Goal: Answer question/provide support

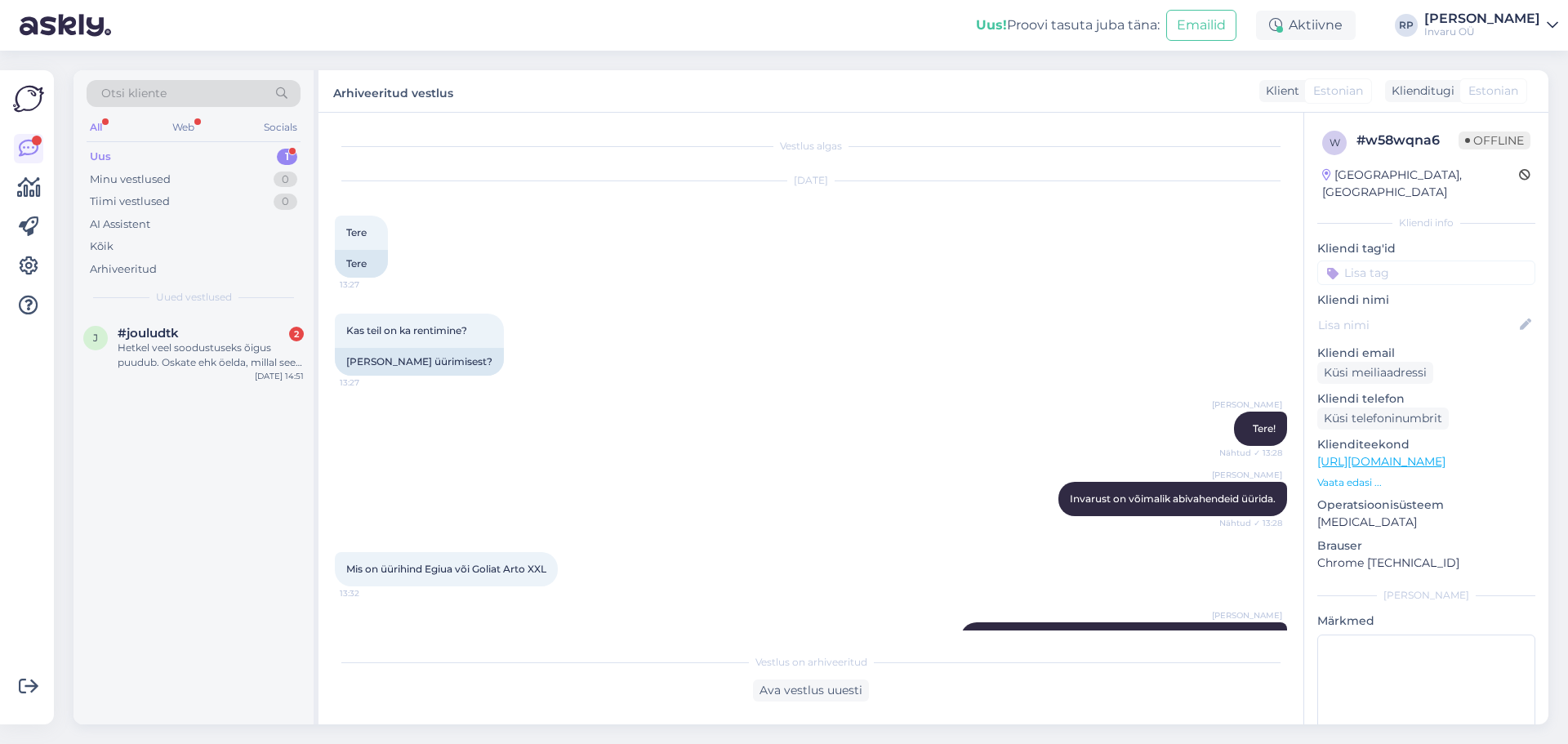
scroll to position [1016, 0]
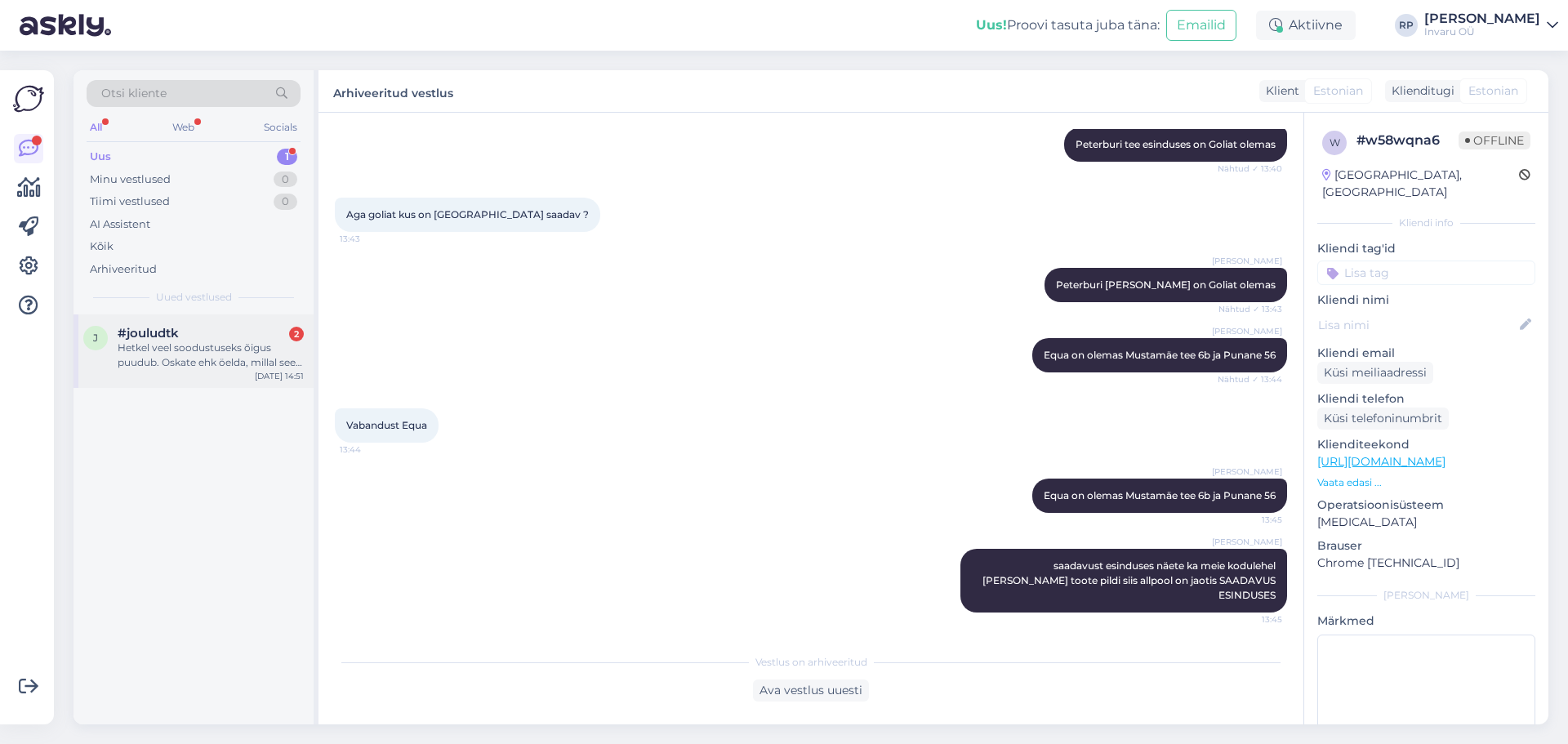
click at [189, 346] on div "Hetkel veel soodustuseks õigus puudub. Oskate ehk öelda, millal see korda saab?" at bounding box center [211, 355] width 186 height 29
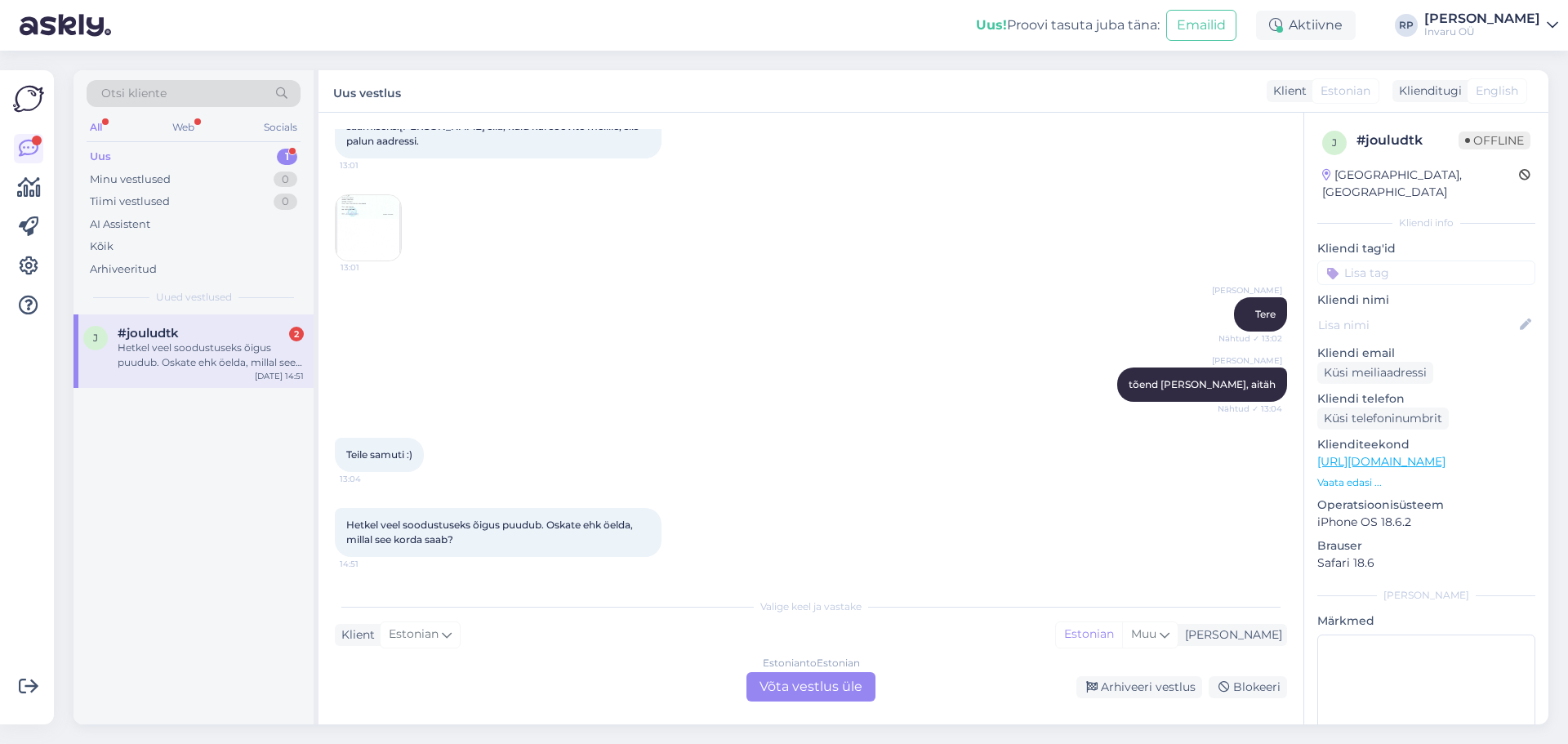
click at [807, 687] on div "Estonian to Estonian Võta vestlus üle" at bounding box center [811, 687] width 129 height 29
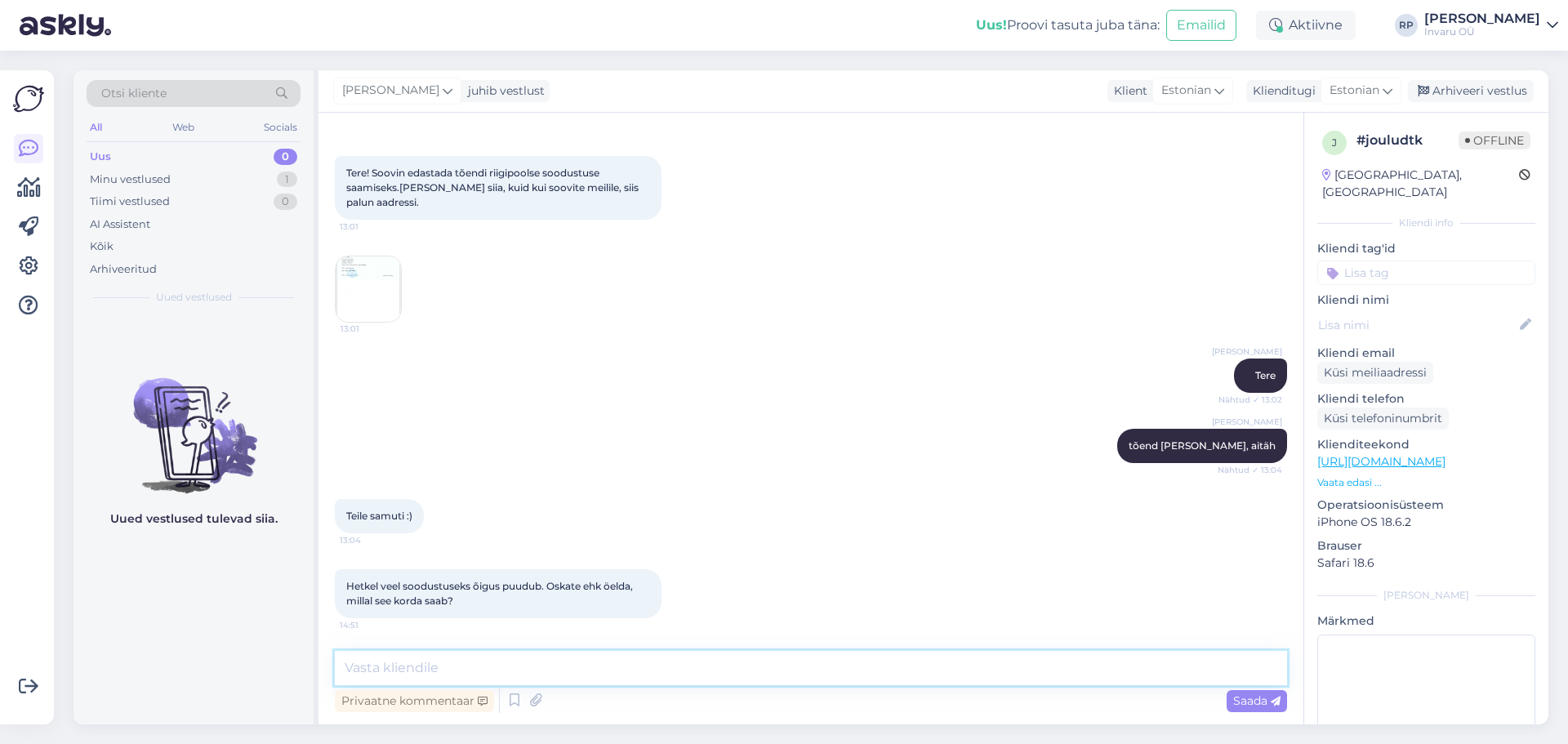
click at [419, 672] on textarea at bounding box center [811, 668] width 952 height 35
type textarea "kas e-poest soovite osta?"
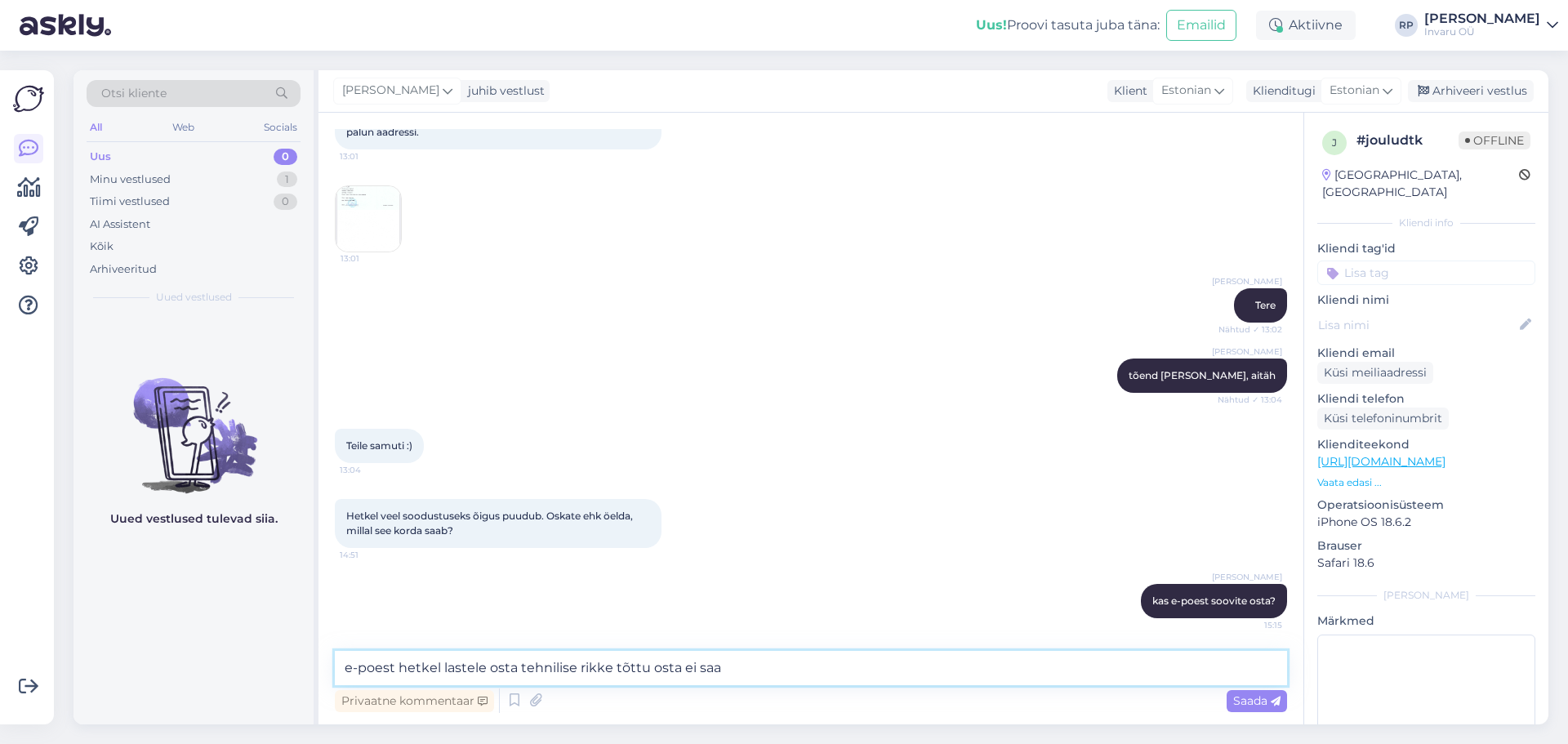
click at [442, 661] on textarea "e-poest hetkel lastele osta tehnilise rikke tõttu osta ei saa" at bounding box center [811, 668] width 952 height 35
click at [761, 671] on textarea "e-poest hetkel ei saa lastele osta tehnilise rikke tõttu osta ei saa" at bounding box center [811, 668] width 952 height 35
drag, startPoint x: 559, startPoint y: 670, endPoint x: 313, endPoint y: 687, distance: 246.6
click at [313, 687] on div "Otsi kliente All Web Socials Uus 0 Minu vestlused 1 Tiimi vestlused 0 AI Assist…" at bounding box center [811, 397] width 1475 height 655
click at [525, 672] on textarea "tehnilise rikke tõttu" at bounding box center [811, 668] width 952 height 35
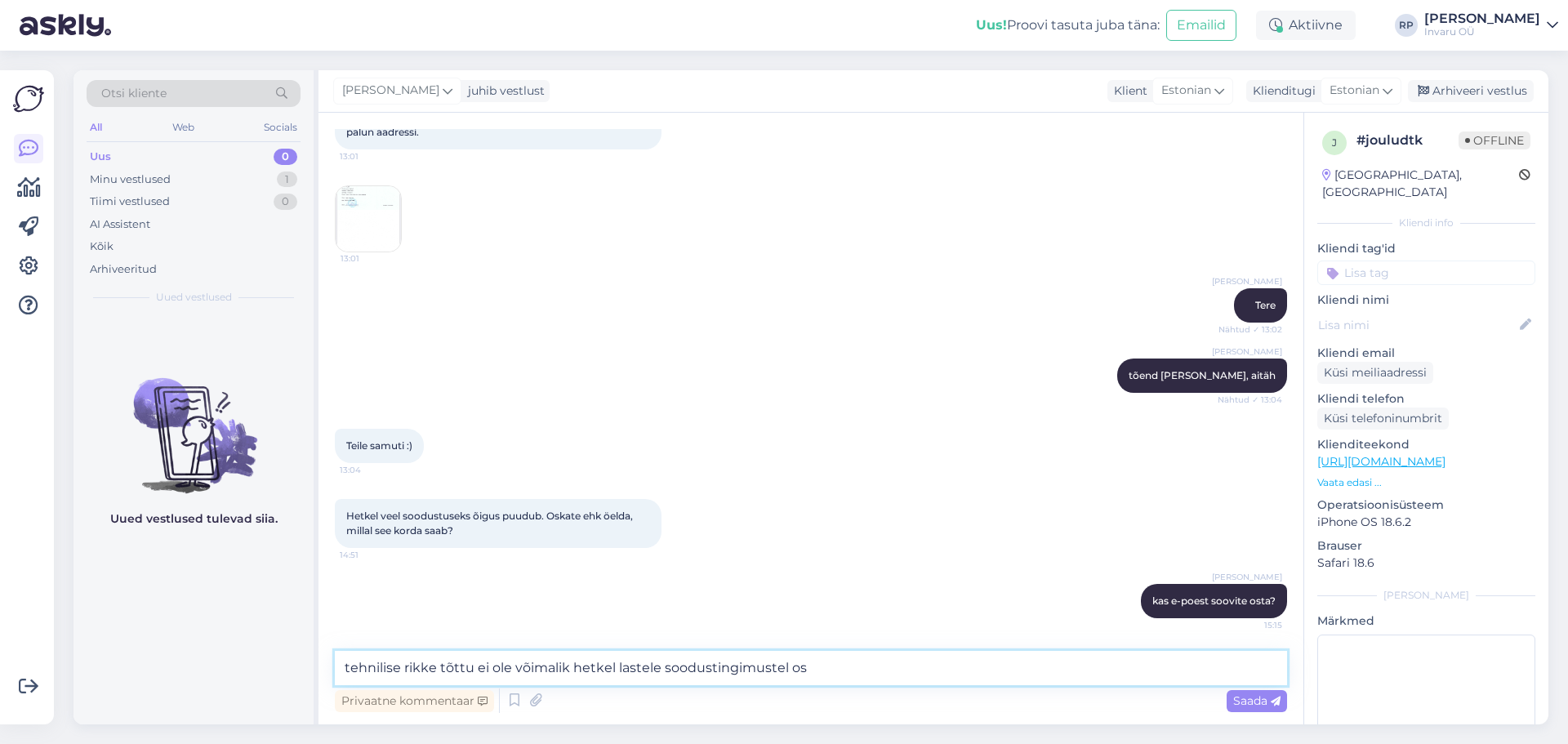
type textarea "tehnilise rikke tõttu ei ole võimalik hetkel lastele soodustingimustel ost"
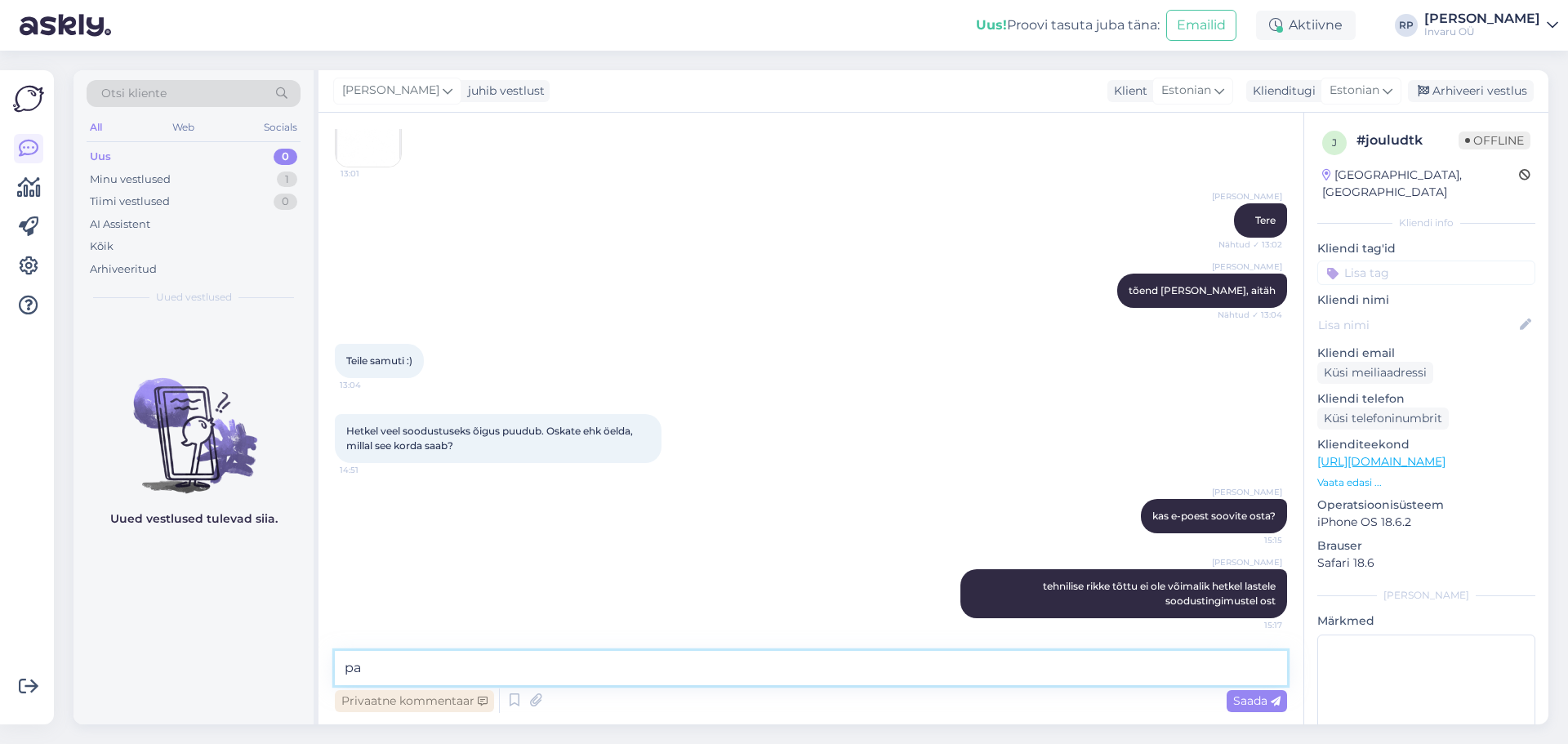
type textarea "p"
click at [389, 151] on img at bounding box center [368, 134] width 66 height 66
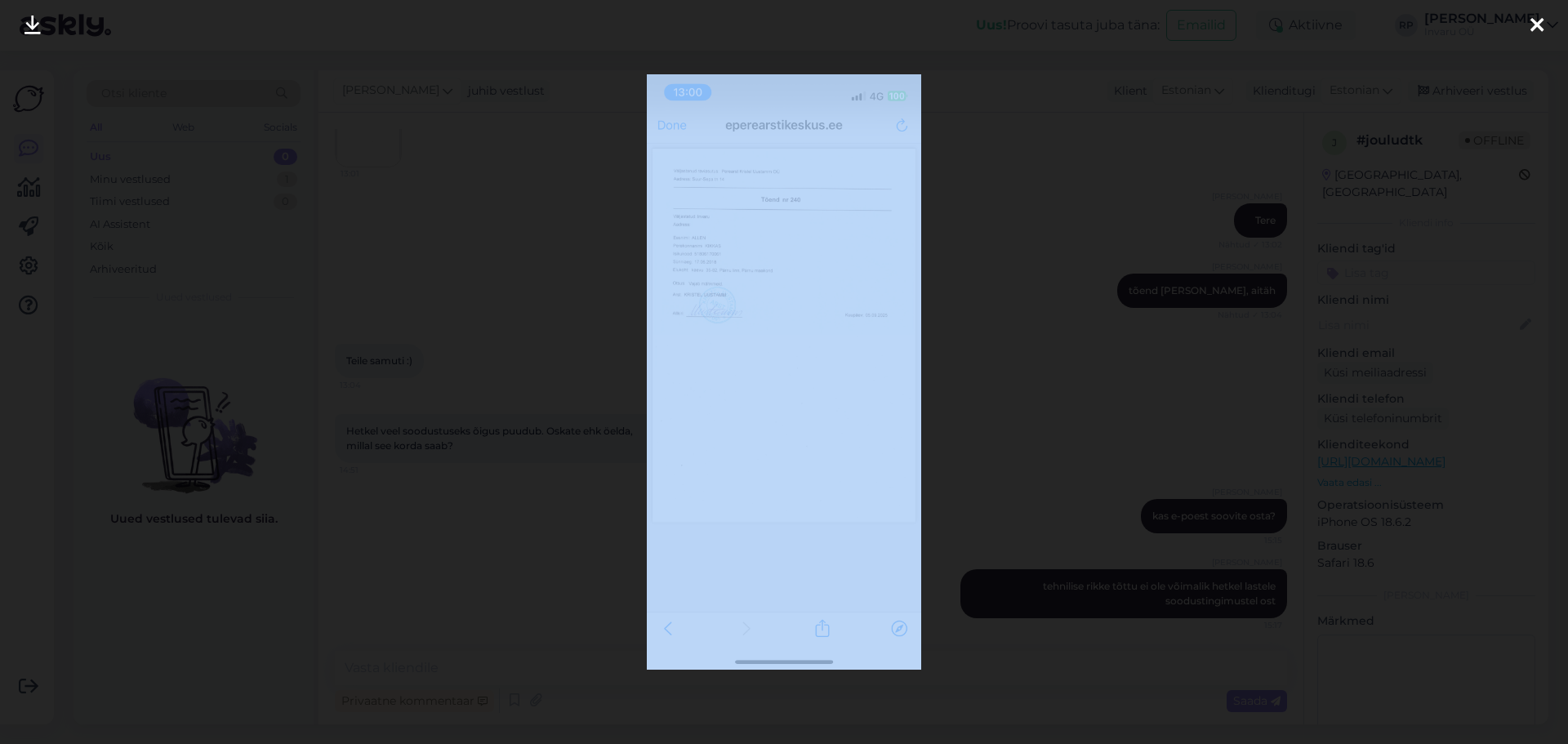
click at [389, 151] on div at bounding box center [784, 372] width 1568 height 744
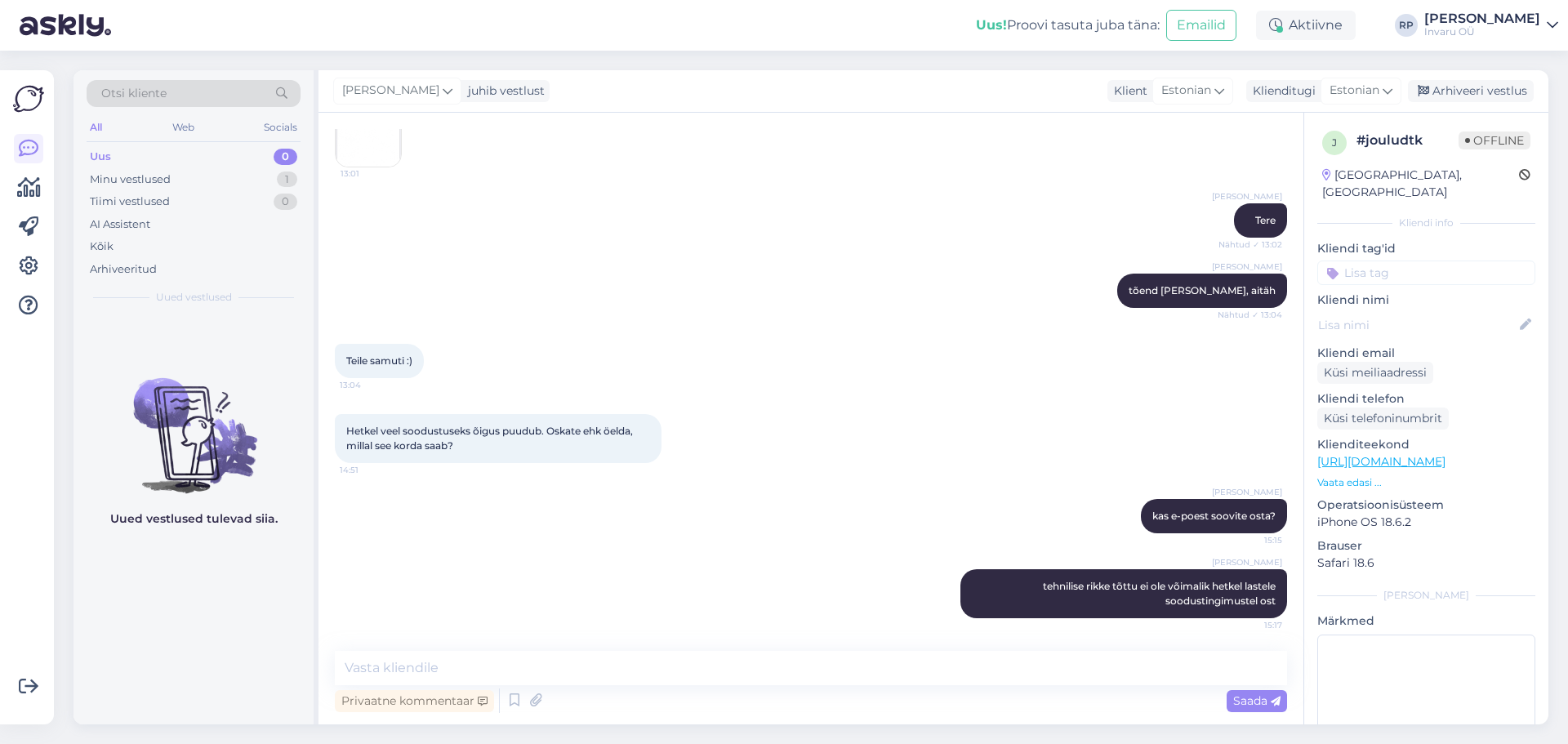
click at [388, 150] on img at bounding box center [368, 134] width 66 height 66
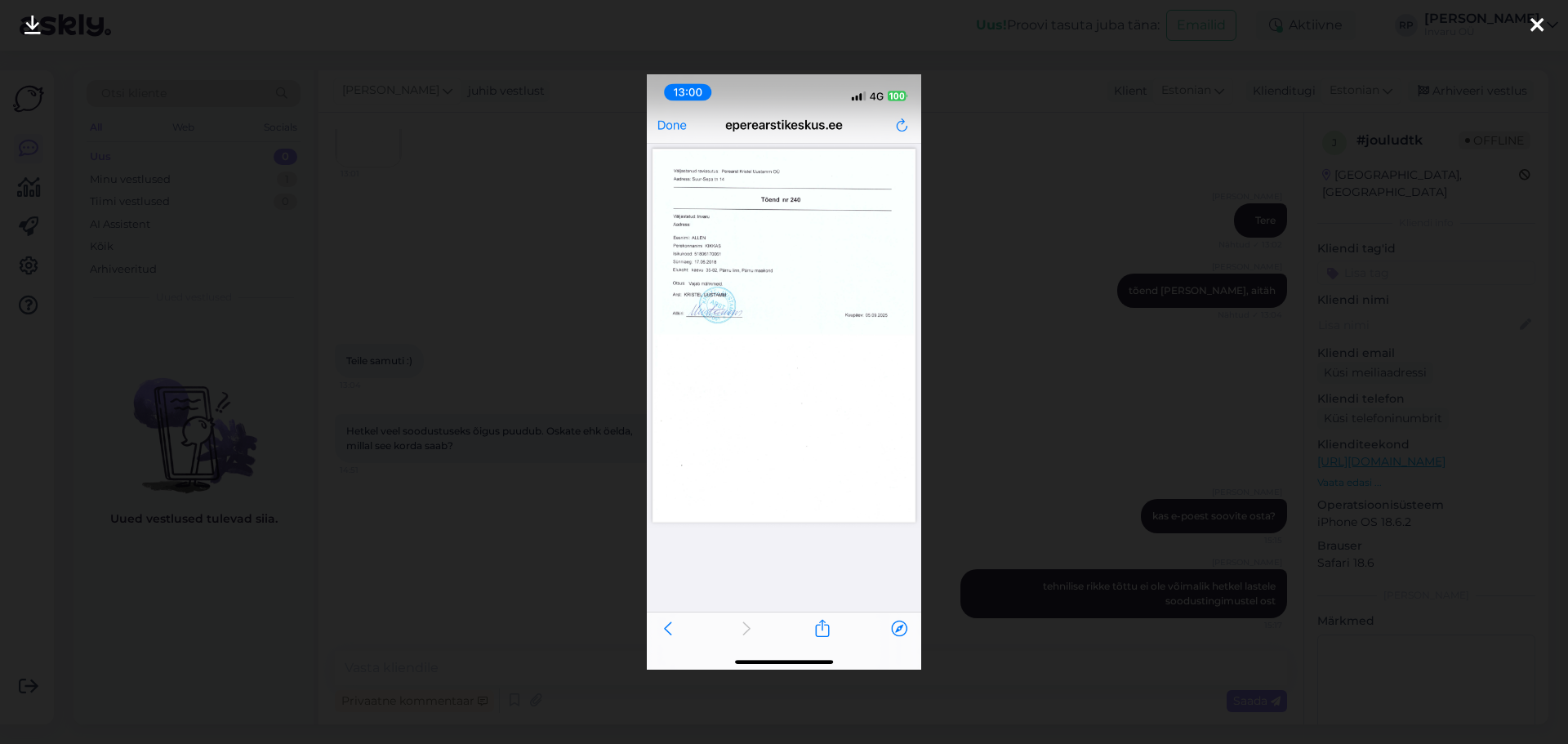
click at [735, 274] on img at bounding box center [784, 372] width 276 height 596
click at [30, 27] on icon at bounding box center [32, 25] width 16 height 21
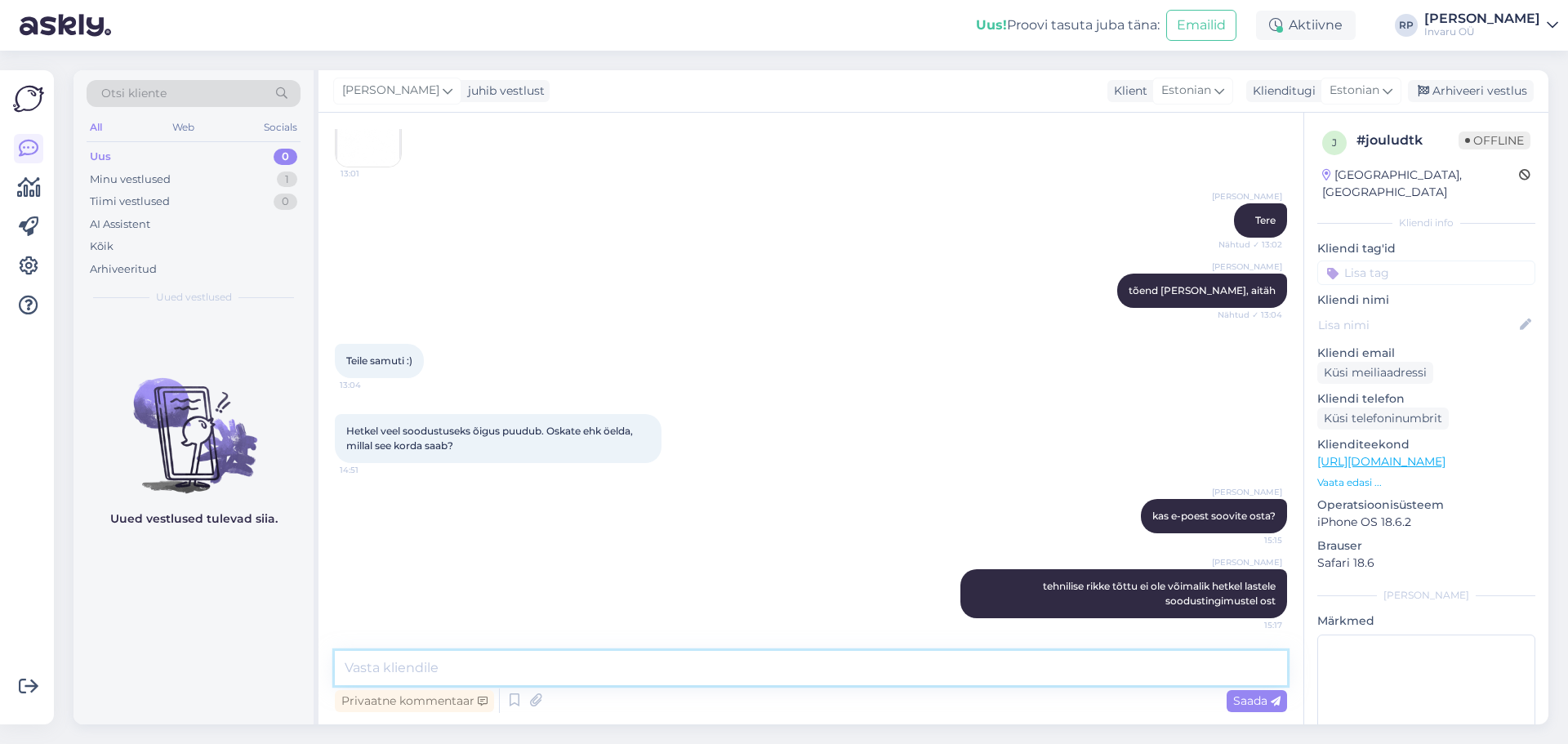
click at [428, 667] on textarea at bounding box center [811, 668] width 952 height 35
type textarea "palun külastage meie esindust"
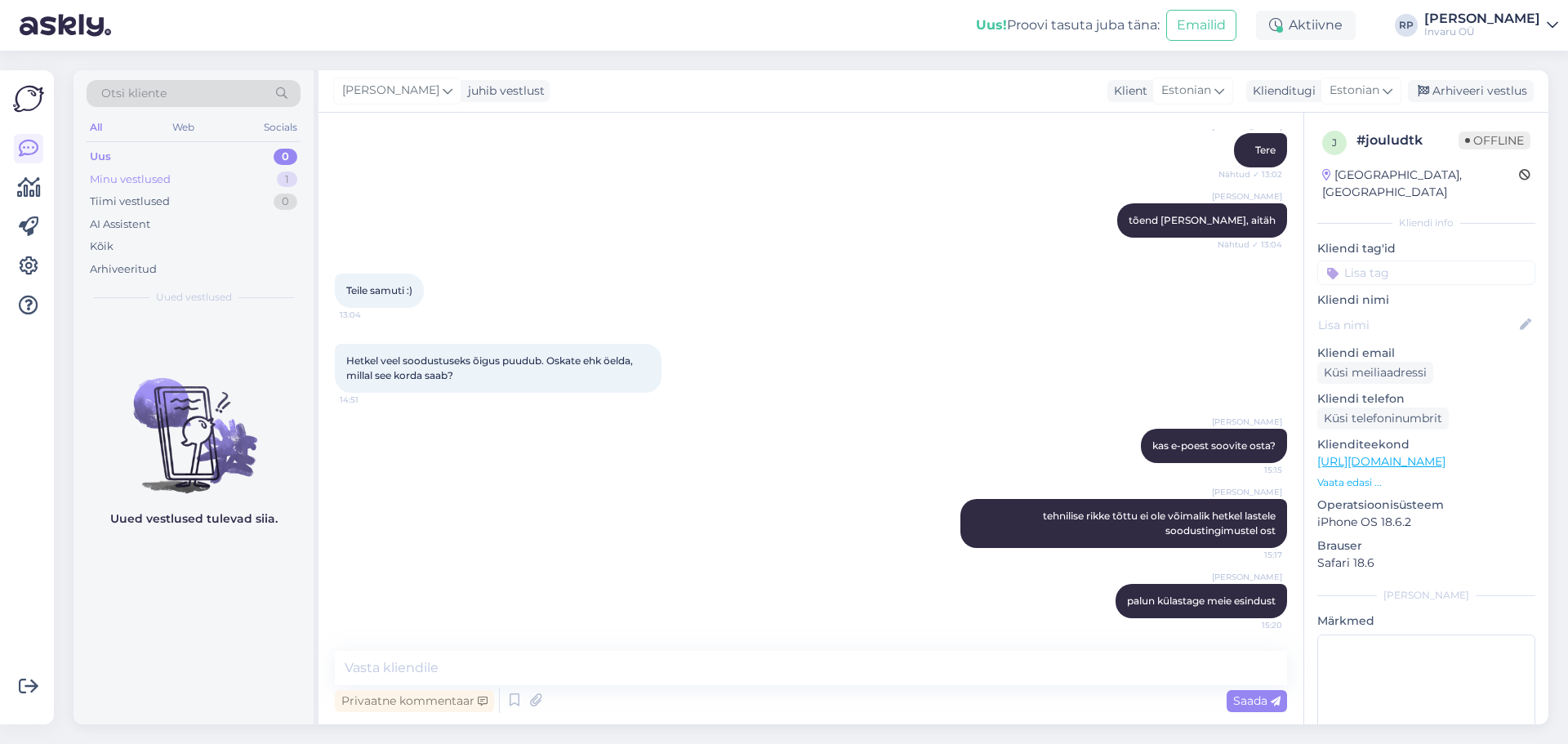
click at [115, 178] on div "Minu vestlused" at bounding box center [131, 179] width 81 height 16
